Goal: Information Seeking & Learning: Learn about a topic

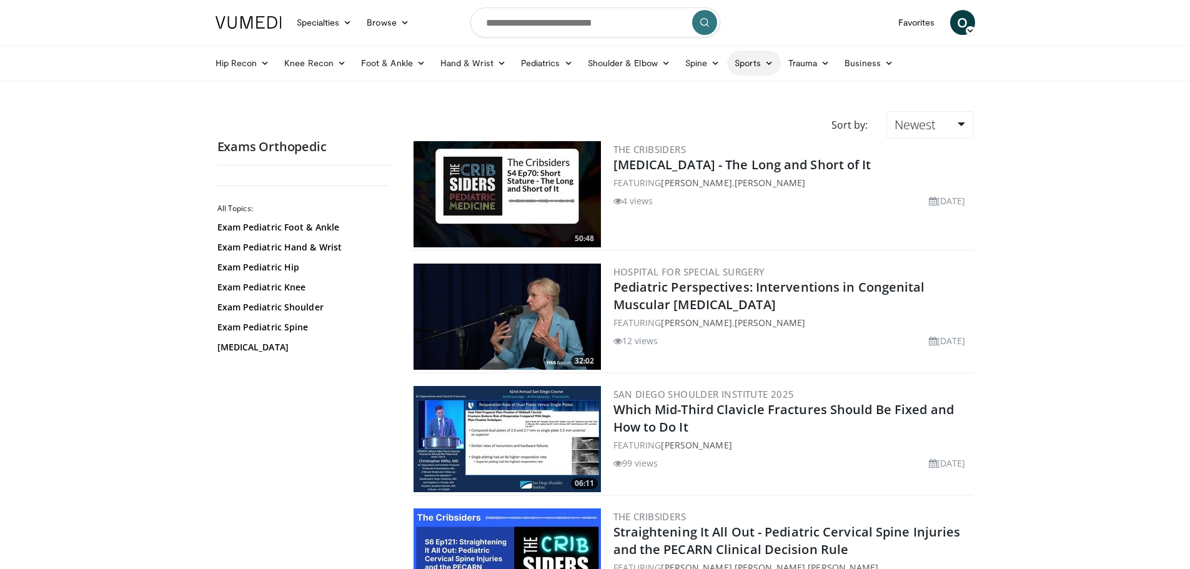
click at [749, 62] on link "Sports" at bounding box center [754, 63] width 54 height 25
click at [656, 148] on link "Hip" at bounding box center [705, 152] width 149 height 20
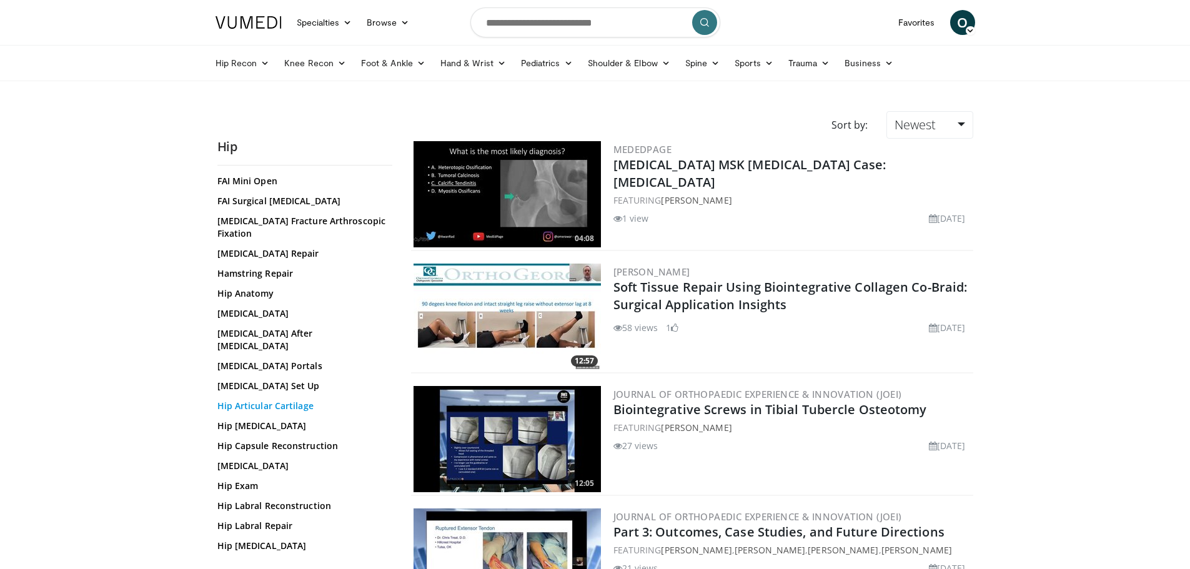
scroll to position [187, 0]
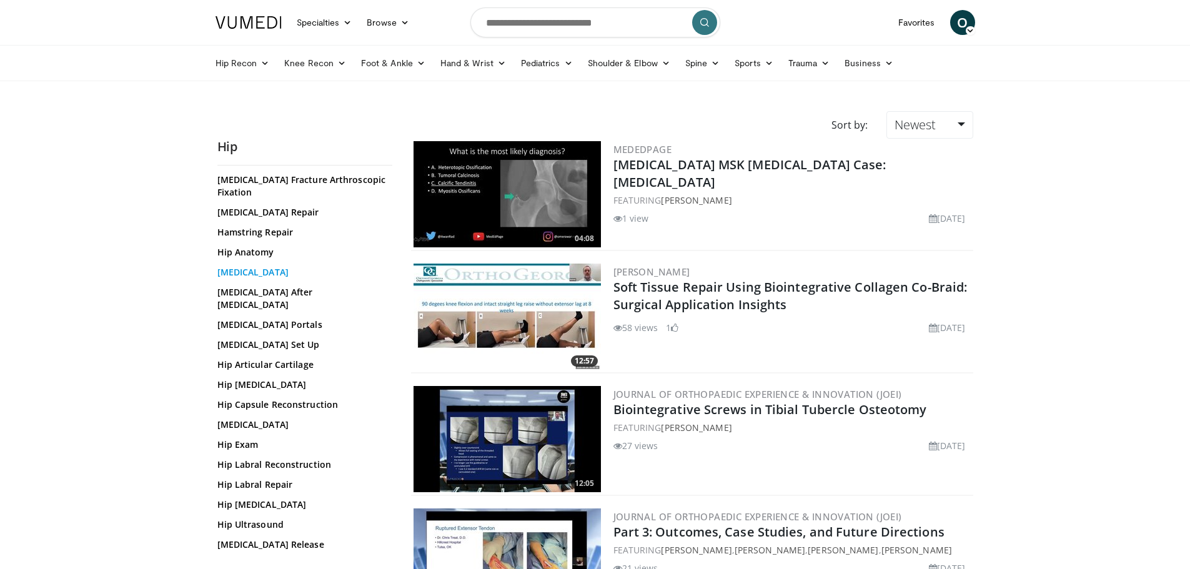
click at [252, 279] on link "Hip Arthroscopy" at bounding box center [301, 272] width 169 height 12
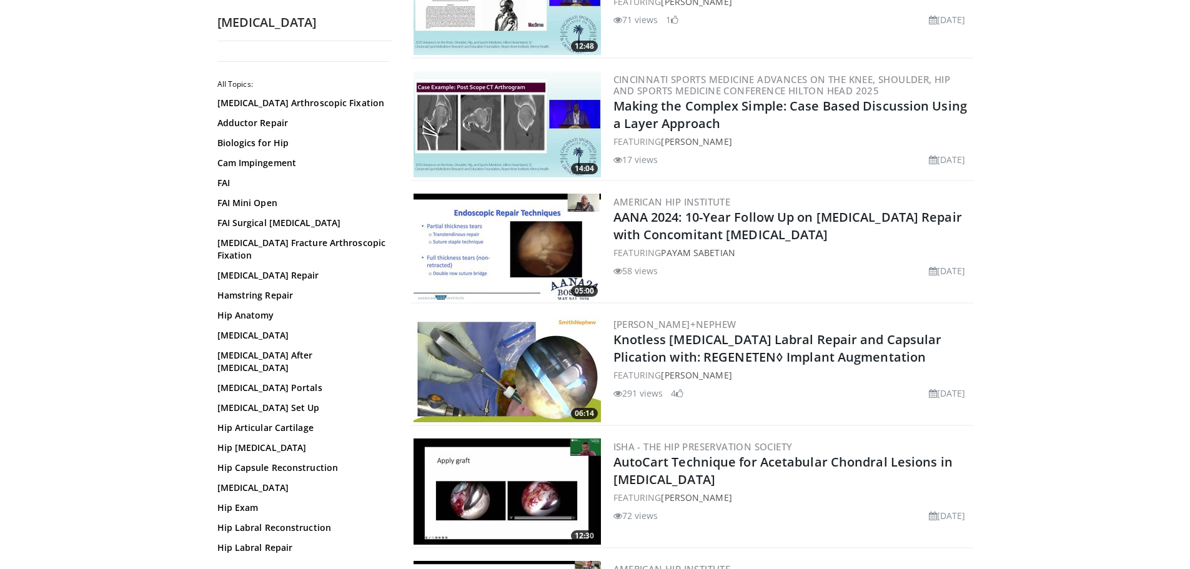
scroll to position [1249, 0]
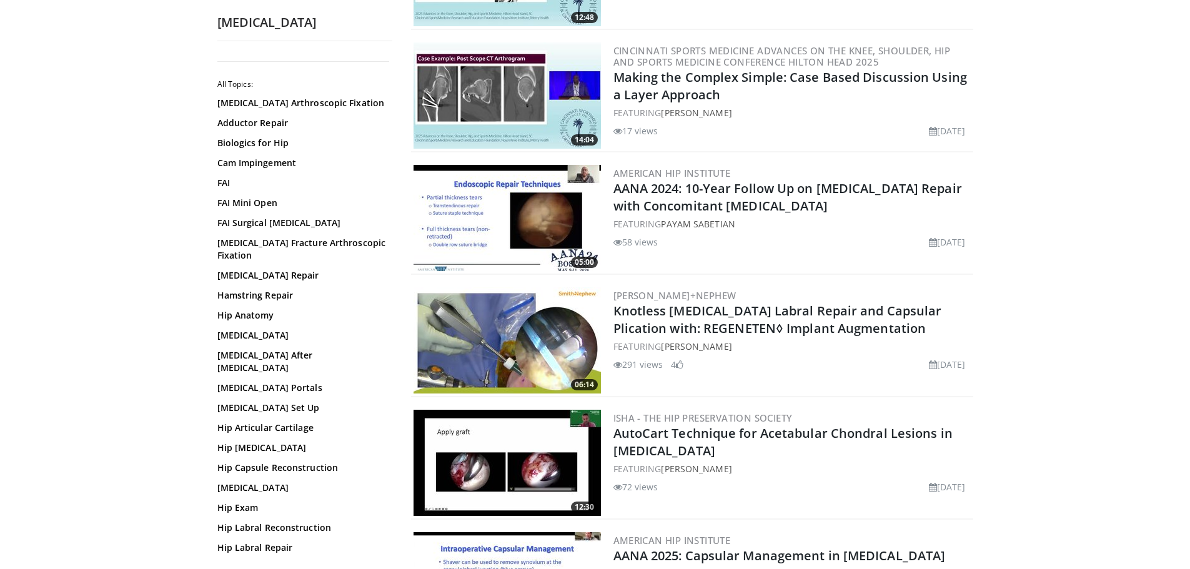
click at [536, 357] on img at bounding box center [506, 340] width 187 height 106
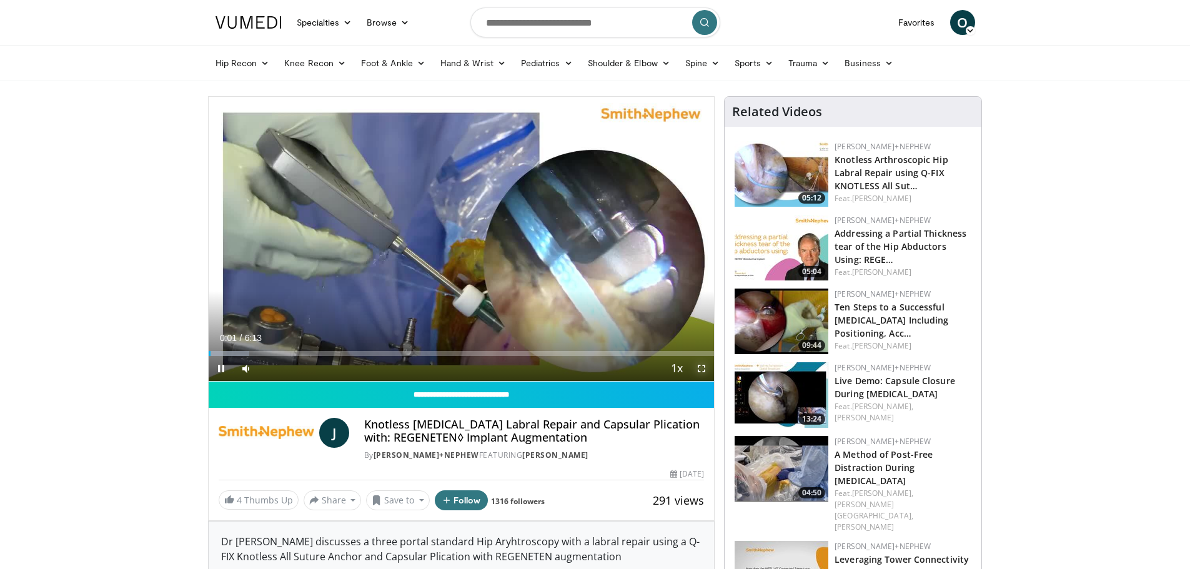
click at [699, 369] on span "Video Player" at bounding box center [701, 368] width 25 height 25
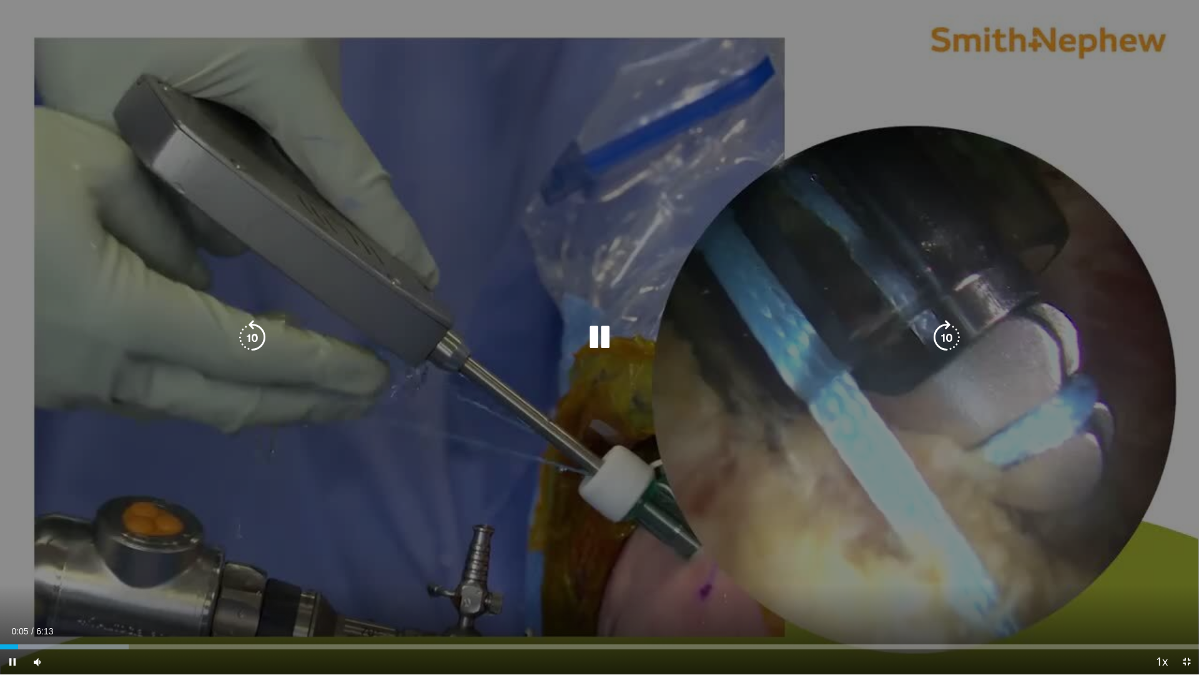
click at [648, 398] on div "10 seconds Tap to unmute" at bounding box center [599, 337] width 1199 height 674
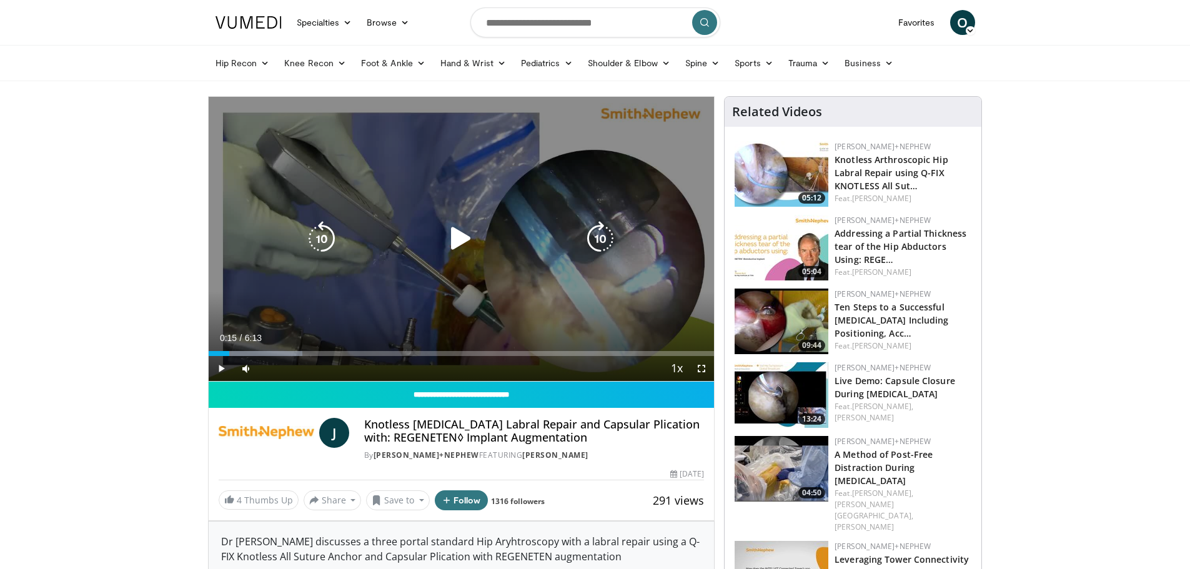
click at [407, 235] on div "Video Player" at bounding box center [461, 238] width 304 height 25
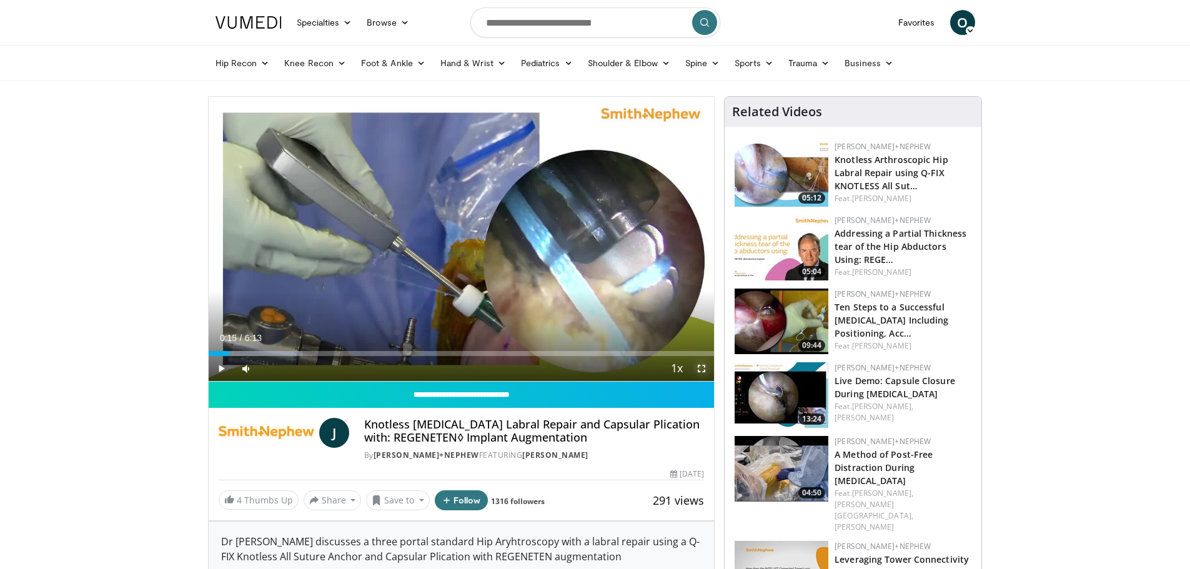
click at [704, 369] on span "Video Player" at bounding box center [701, 368] width 25 height 25
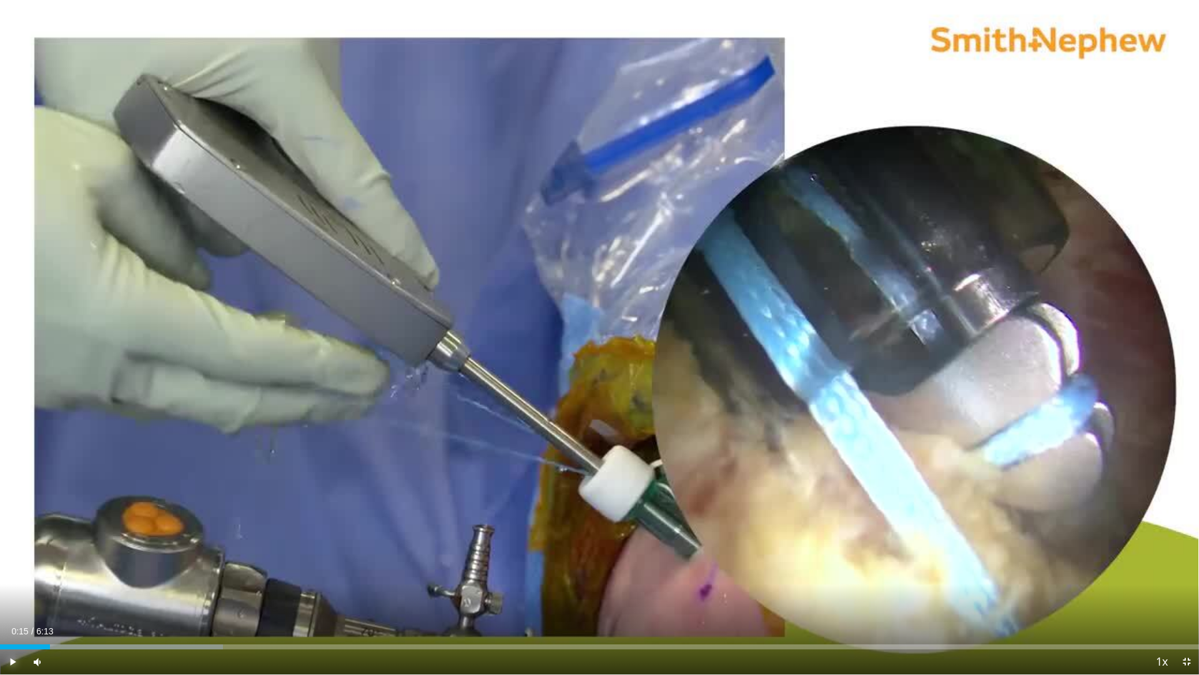
click at [13, 568] on span "Video Player" at bounding box center [12, 661] width 25 height 25
click at [84, 568] on div "86%" at bounding box center [71, 661] width 44 height 25
click at [80, 568] on div "75%" at bounding box center [71, 662] width 36 height 4
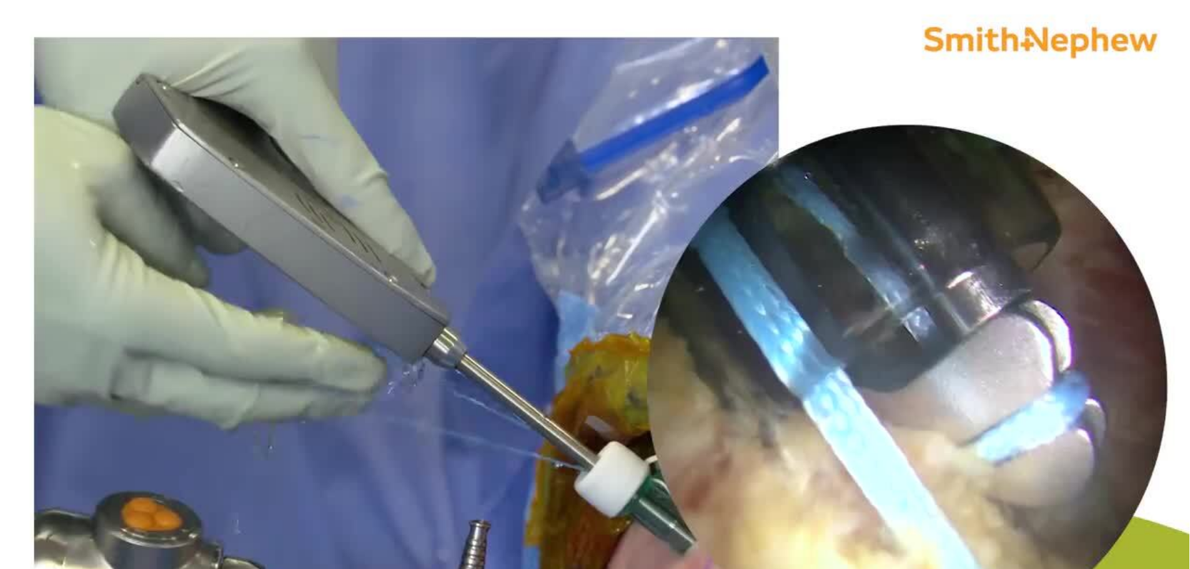
scroll to position [187, 0]
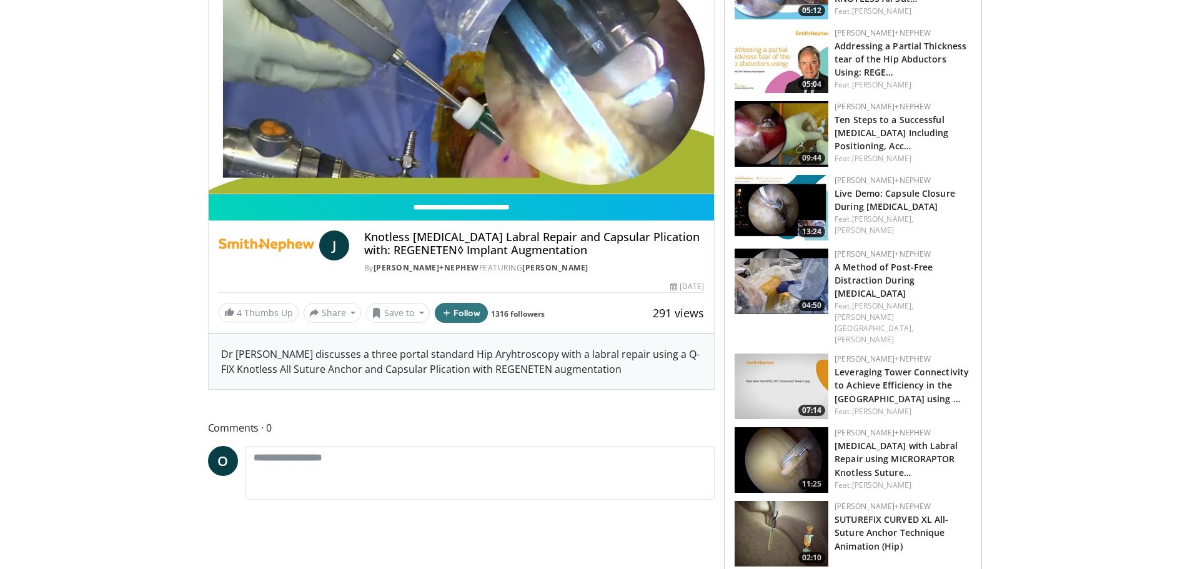
click at [775, 427] on img at bounding box center [781, 460] width 94 height 66
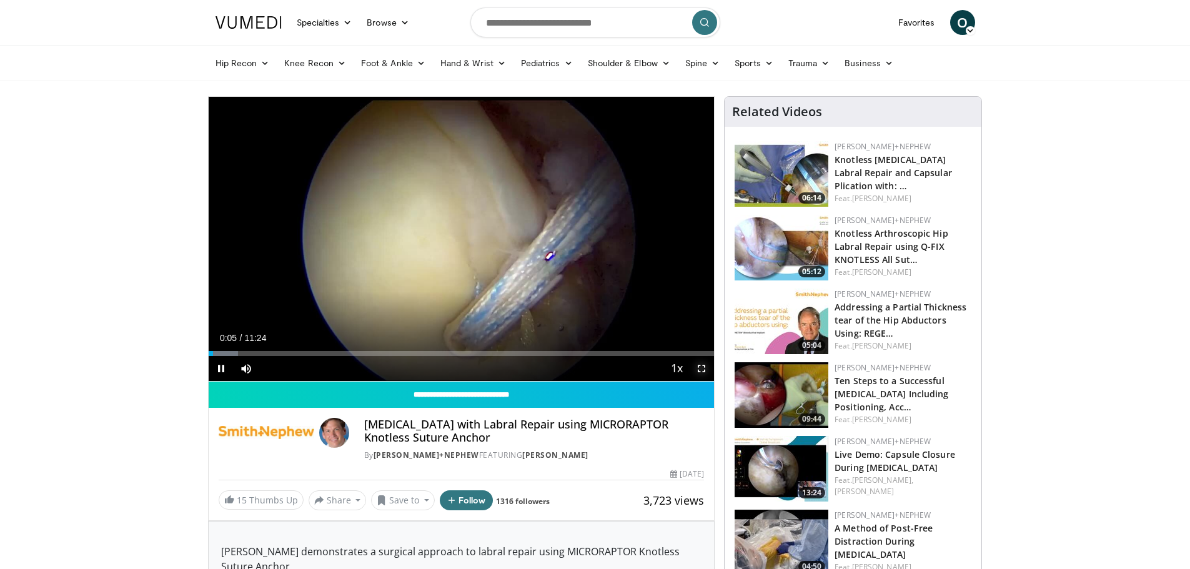
click at [703, 365] on span "Video Player" at bounding box center [701, 368] width 25 height 25
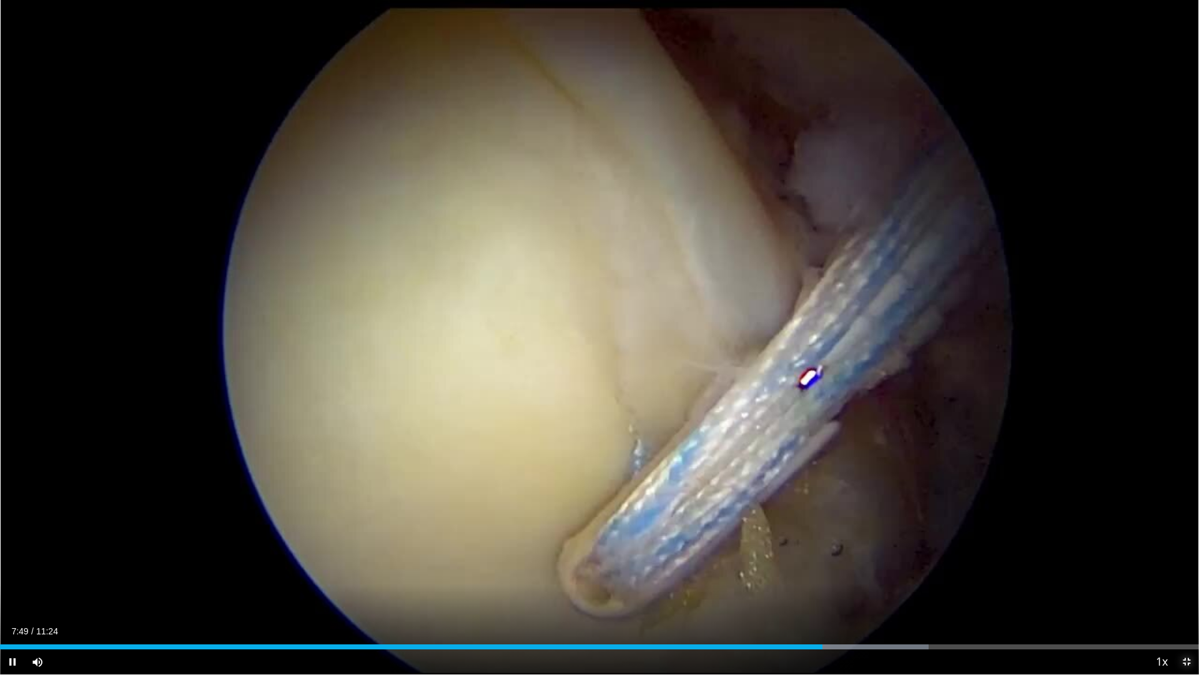
click at [1189, 568] on span "Video Player" at bounding box center [1186, 661] width 25 height 25
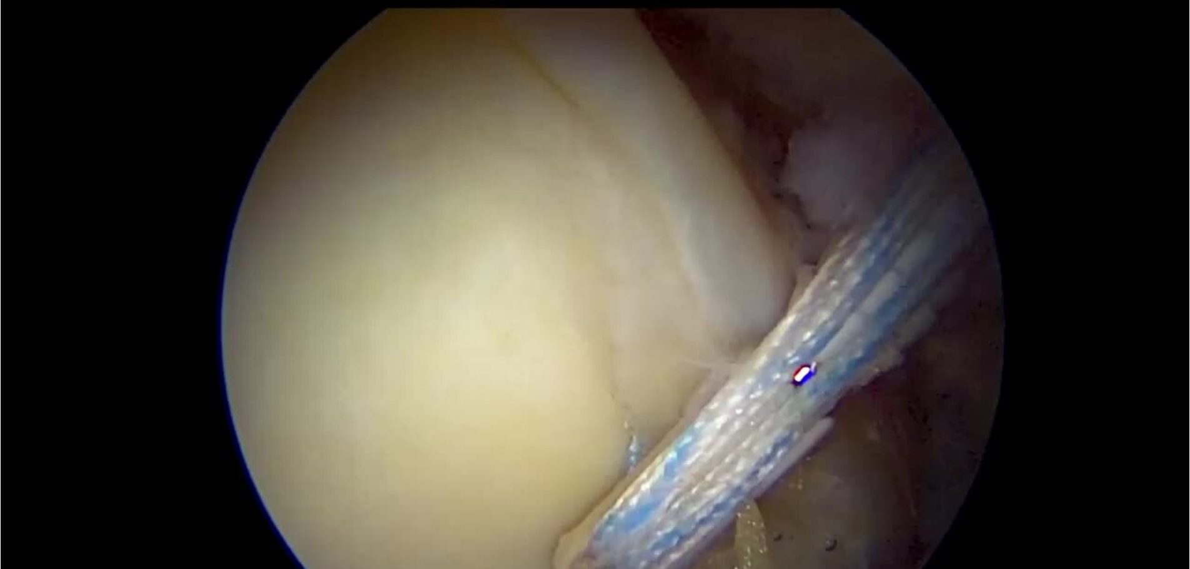
scroll to position [812, 0]
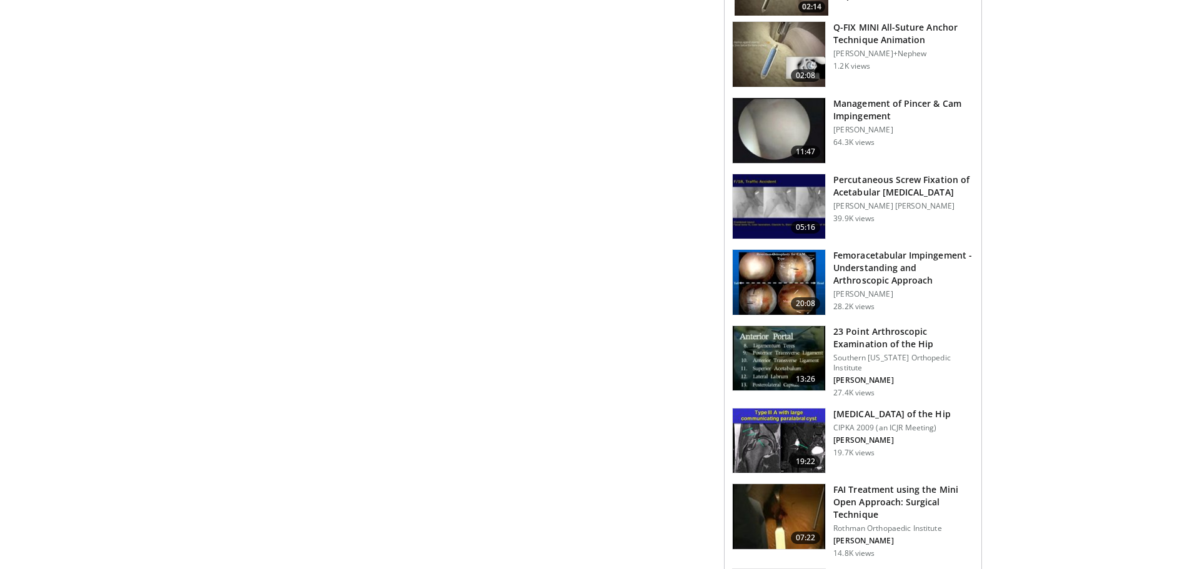
click at [778, 250] on img at bounding box center [779, 282] width 92 height 65
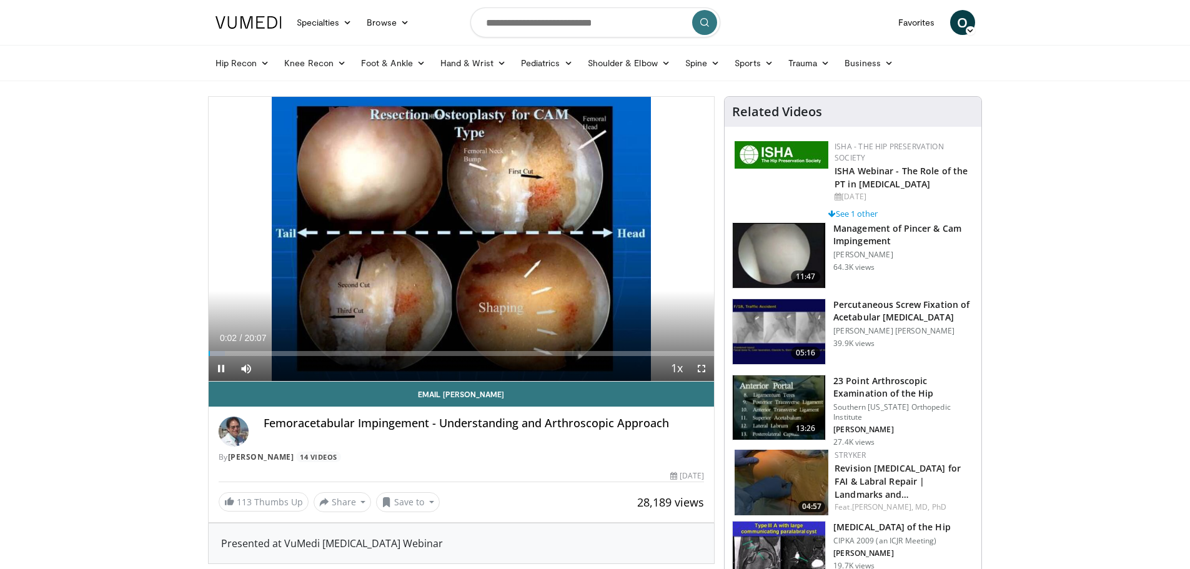
click at [776, 395] on img at bounding box center [779, 407] width 92 height 65
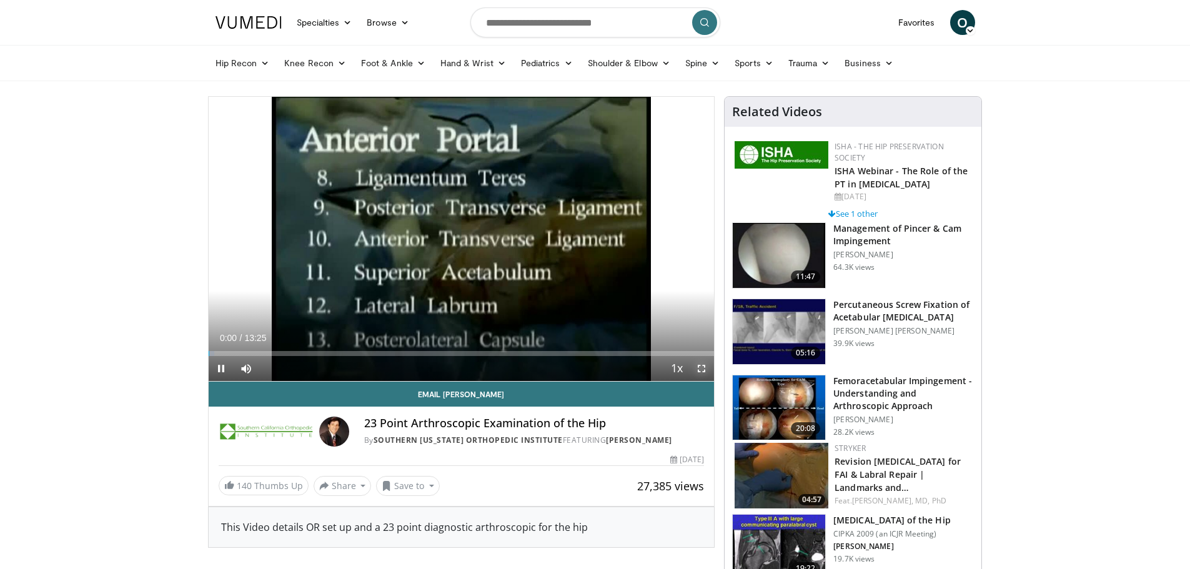
click at [706, 368] on span "Video Player" at bounding box center [701, 368] width 25 height 25
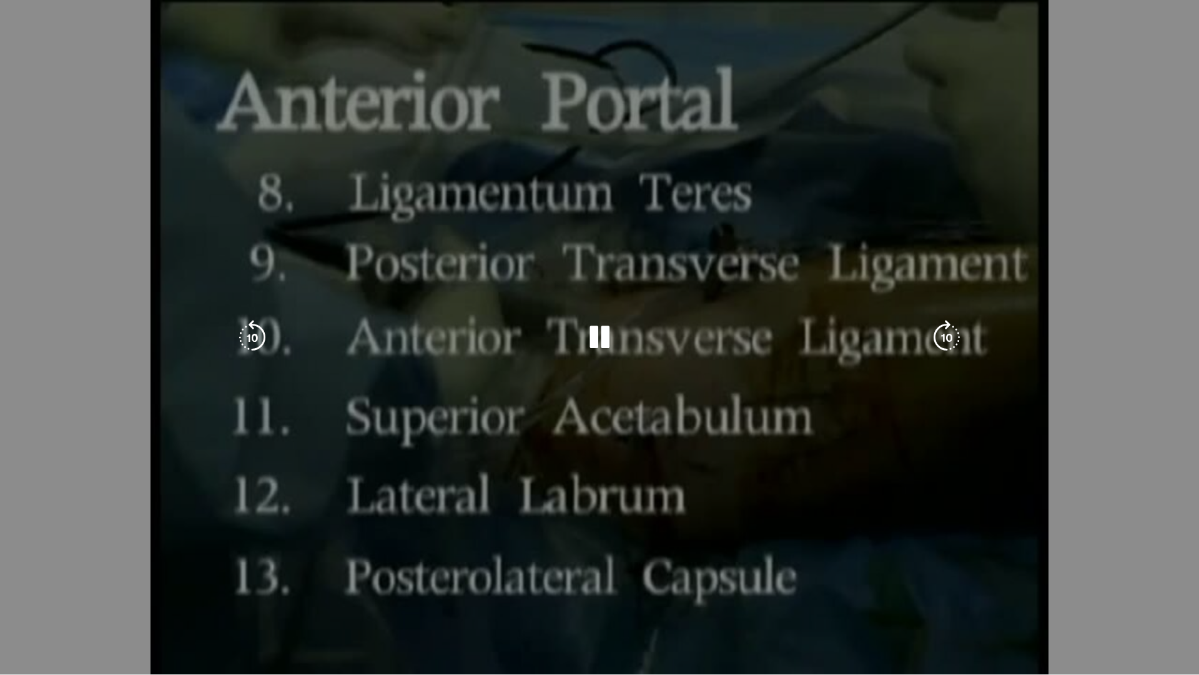
click at [1085, 394] on div "10 seconds Tap to unmute" at bounding box center [599, 337] width 1199 height 674
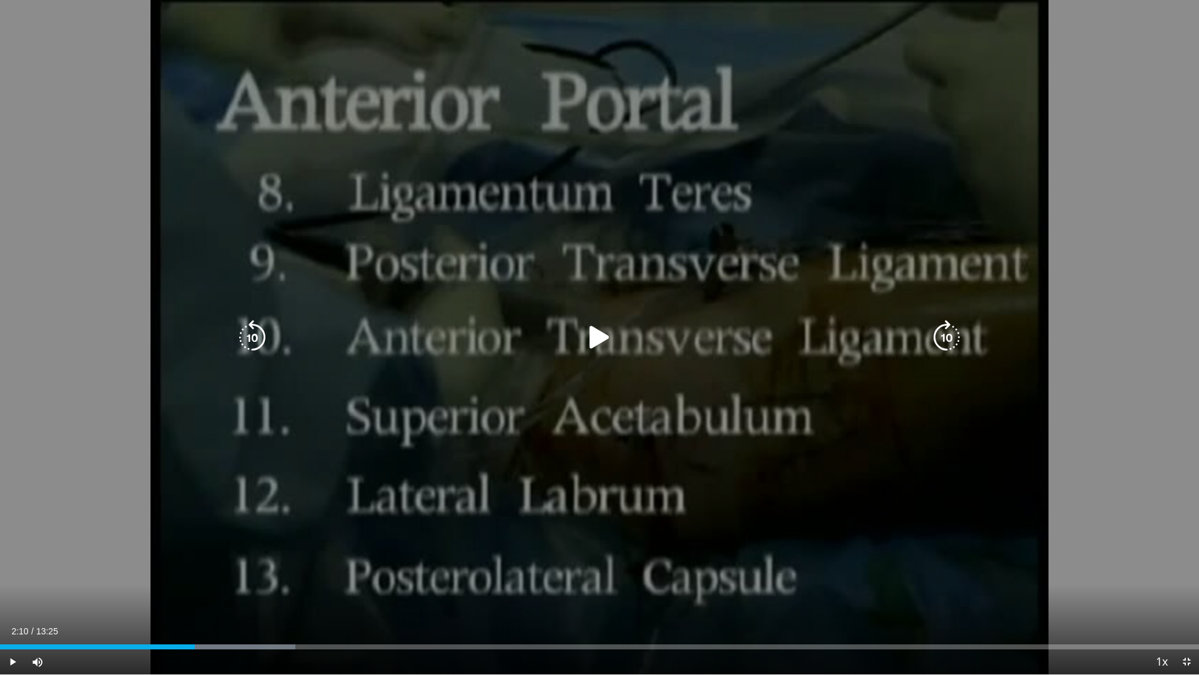
click at [598, 333] on icon "Video Player" at bounding box center [599, 337] width 35 height 35
click at [599, 336] on icon "Video Player" at bounding box center [599, 337] width 35 height 35
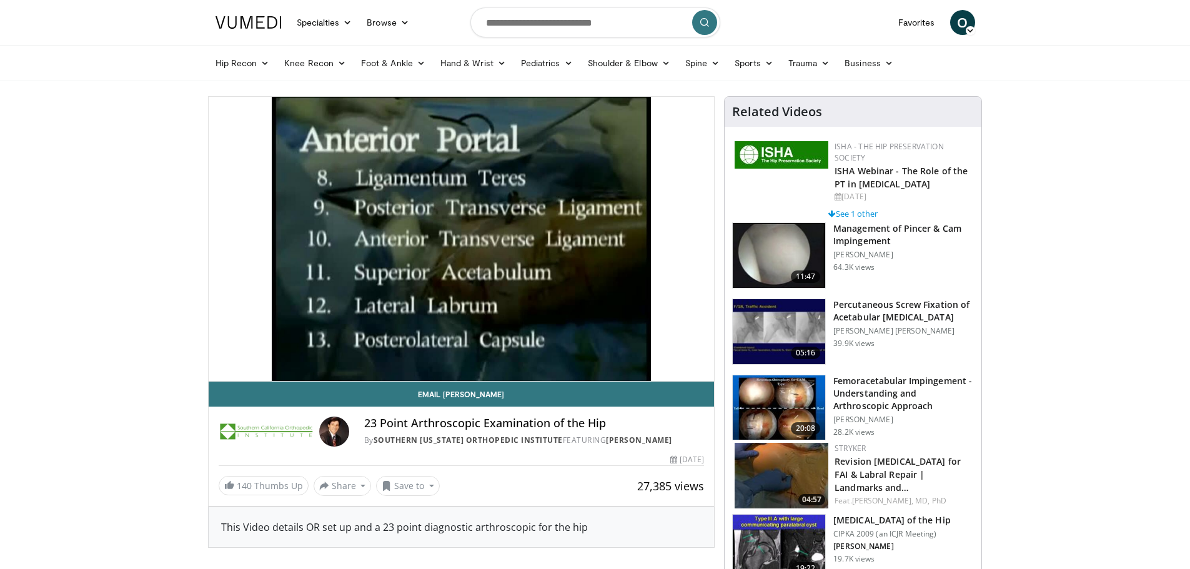
click at [887, 312] on h3 "Percutaneous Screw Fixation of Acetabular [MEDICAL_DATA]" at bounding box center [903, 311] width 141 height 25
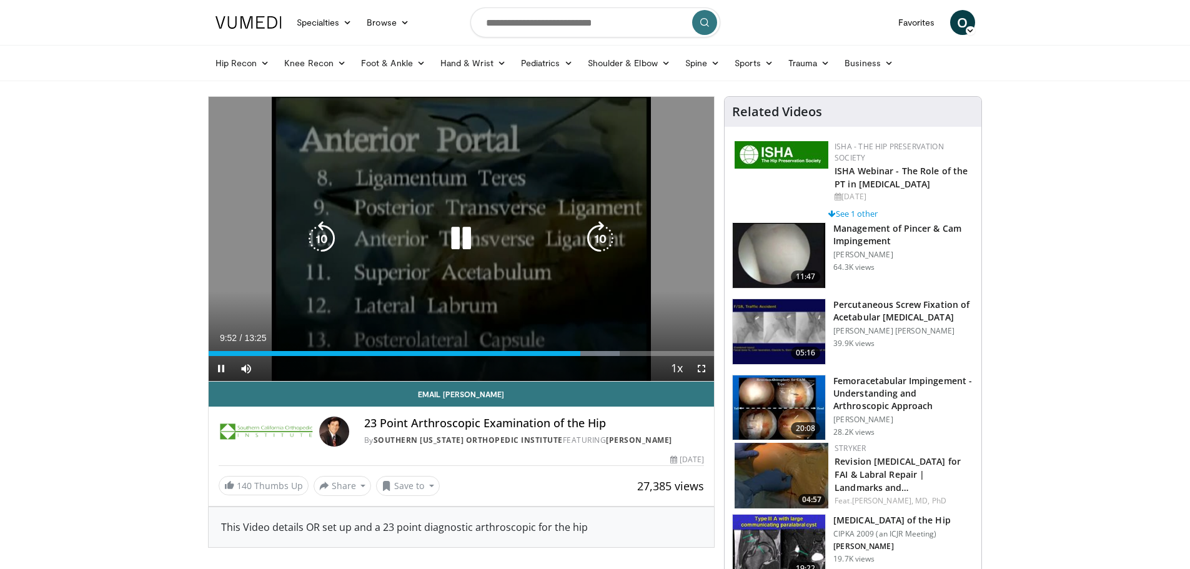
click at [516, 289] on div "10 seconds Tap to unmute" at bounding box center [462, 239] width 506 height 284
